Goal: Task Accomplishment & Management: Manage account settings

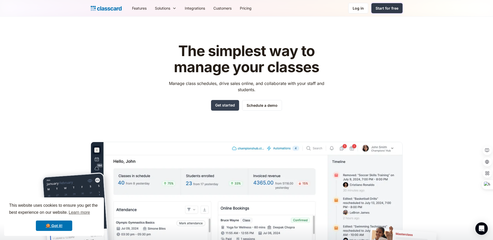
click at [381, 9] on div "Start for free" at bounding box center [387, 7] width 23 height 5
click at [357, 7] on div "Log in" at bounding box center [358, 7] width 11 height 5
